Goal: Download file/media

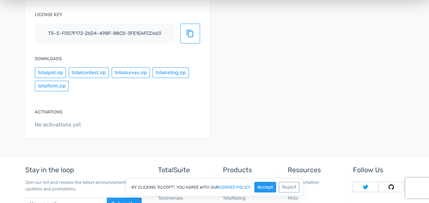
scroll to position [89, 0]
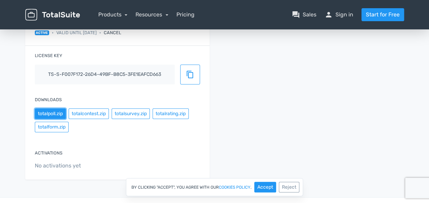
click at [62, 111] on button "totalpoll.zip" at bounding box center [50, 113] width 31 height 11
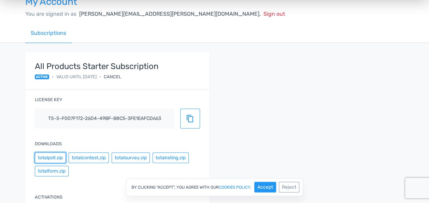
scroll to position [0, 0]
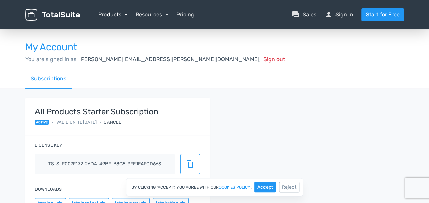
click at [125, 16] on link "Products" at bounding box center [112, 14] width 29 height 6
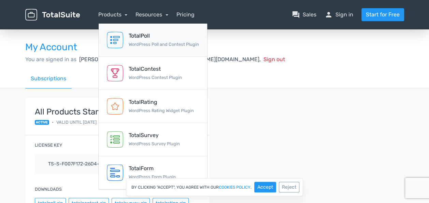
click at [136, 38] on div "TotalPoll" at bounding box center [164, 36] width 70 height 8
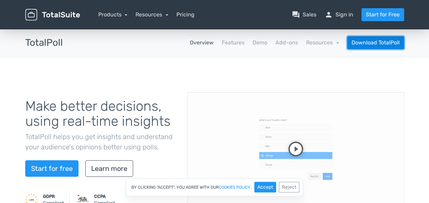
click at [371, 41] on link "Download TotalPoll" at bounding box center [375, 42] width 57 height 13
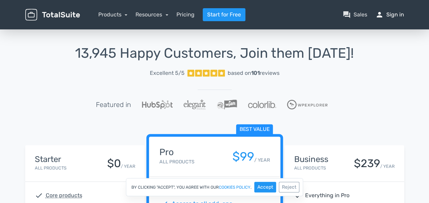
click at [389, 18] on link "person Sign in" at bounding box center [390, 15] width 29 height 8
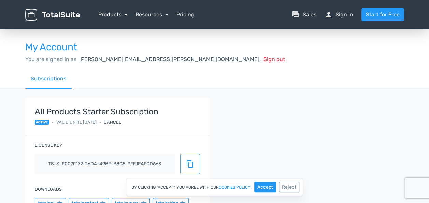
click at [117, 15] on link "Products" at bounding box center [112, 14] width 29 height 6
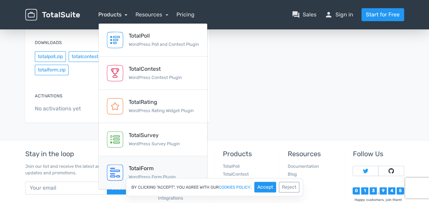
scroll to position [192, 0]
